Goal: Information Seeking & Learning: Learn about a topic

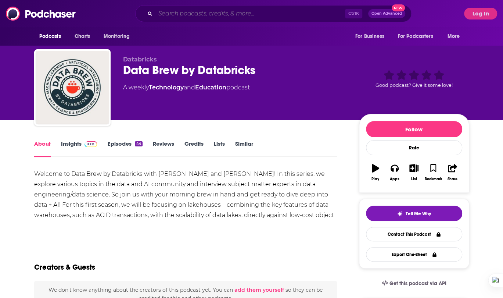
click at [165, 13] on input "Search podcasts, credits, & more..." at bounding box center [250, 14] width 190 height 12
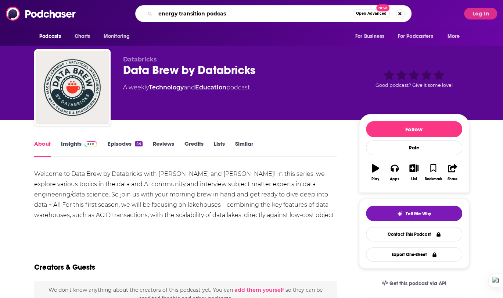
type input "energy transition podcast"
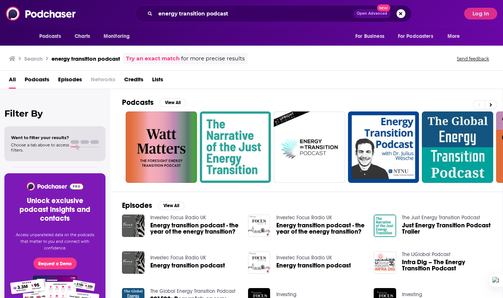
click at [35, 82] on span "Podcasts" at bounding box center [37, 80] width 25 height 15
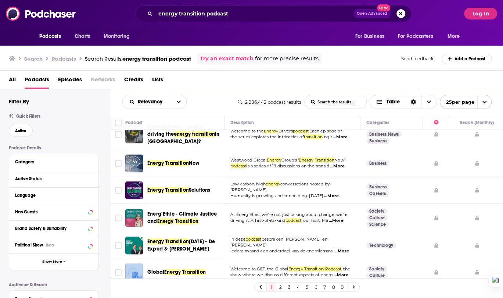
scroll to position [404, 0]
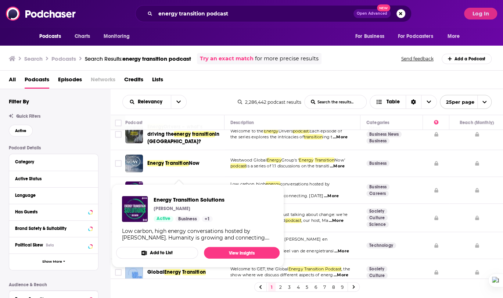
click at [184, 187] on span "Transition" at bounding box center [177, 190] width 24 height 6
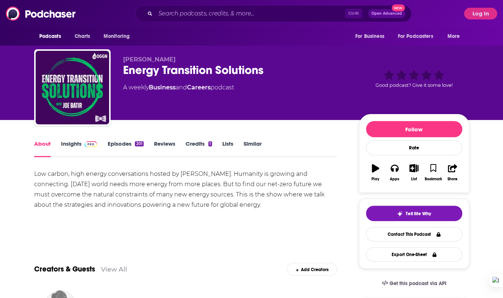
scroll to position [1, 0]
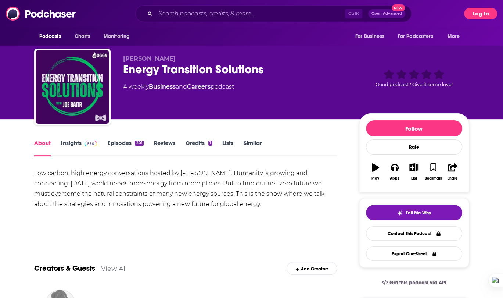
click at [469, 17] on button "Log In" at bounding box center [480, 14] width 33 height 12
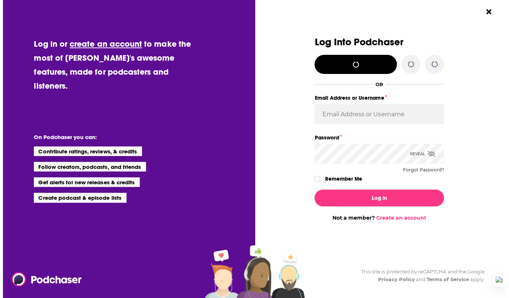
scroll to position [0, 0]
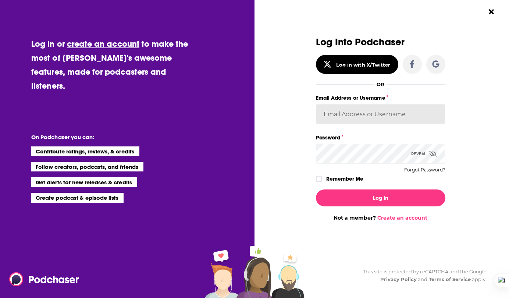
click at [348, 123] on input "Email Address or Username" at bounding box center [380, 114] width 129 height 20
click at [323, 115] on input "Email Address or Username" at bounding box center [380, 114] width 129 height 20
click at [413, 123] on input "Email Address or Username" at bounding box center [380, 114] width 129 height 20
paste input "[EMAIL_ADDRESS][DOMAIN_NAME]"
type input "[EMAIL_ADDRESS][DOMAIN_NAME]"
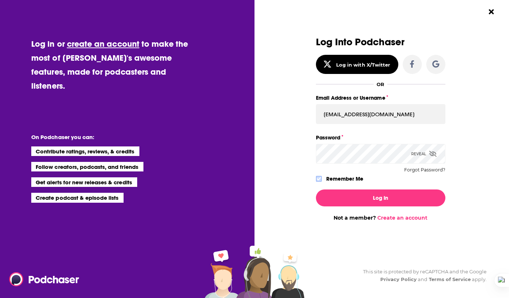
click at [320, 177] on icon "Dialog" at bounding box center [318, 178] width 4 height 4
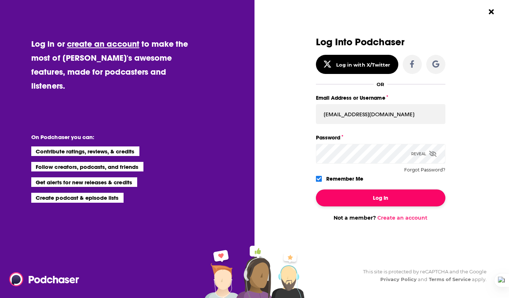
click at [338, 191] on button "Log In" at bounding box center [380, 197] width 129 height 17
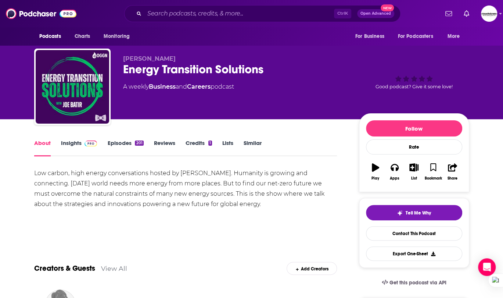
scroll to position [70, 0]
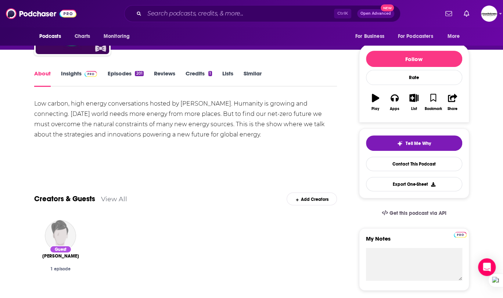
click at [82, 72] on span at bounding box center [90, 73] width 16 height 7
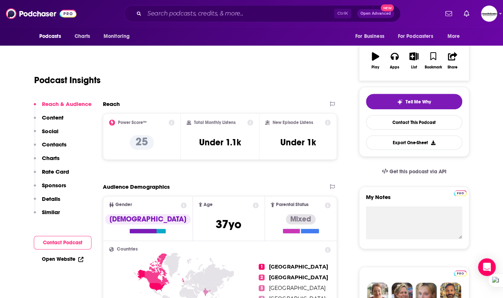
scroll to position [114, 0]
